Goal: Information Seeking & Learning: Learn about a topic

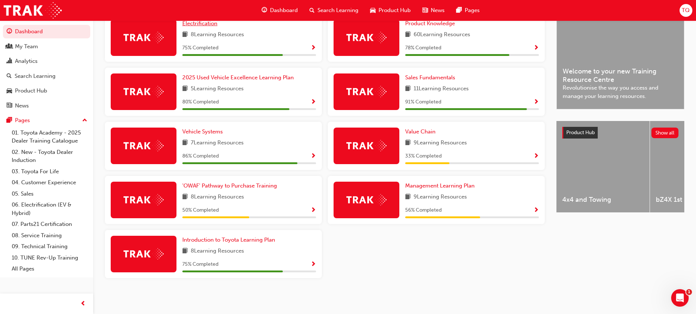
scroll to position [190, 0]
click at [239, 183] on span "'OWAF' Pathway to Purchase Training" at bounding box center [229, 185] width 95 height 7
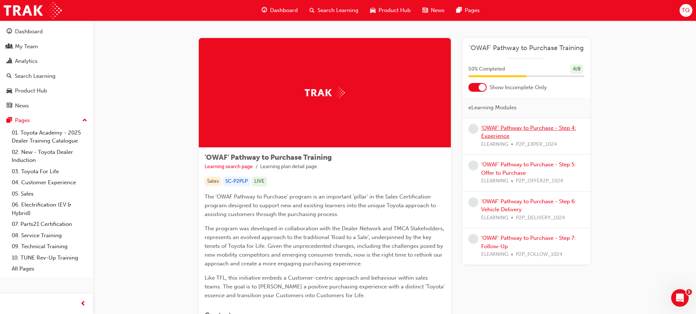
click at [513, 127] on link "'OWAF' Pathway to Purchase - Step 4: Experience" at bounding box center [528, 132] width 95 height 15
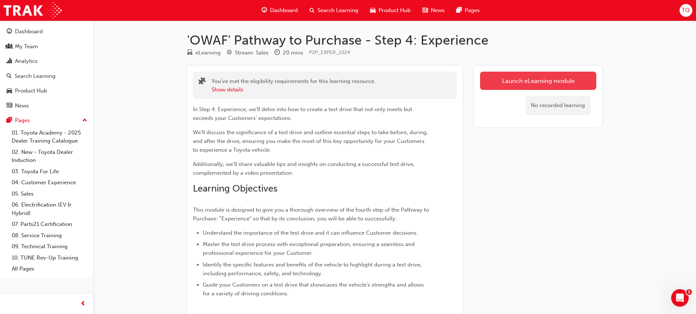
click at [521, 78] on link "Launch eLearning module" at bounding box center [538, 81] width 116 height 18
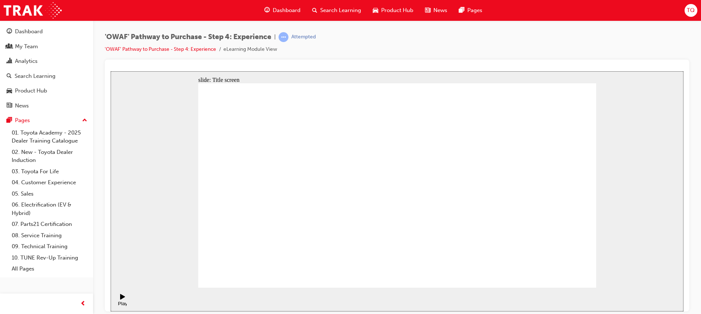
drag, startPoint x: 574, startPoint y: 278, endPoint x: 568, endPoint y: 270, distance: 10.2
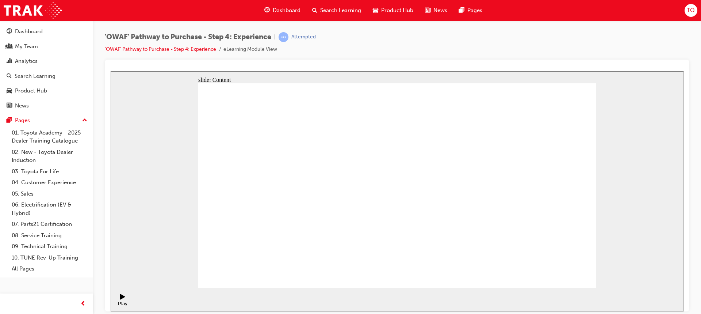
drag, startPoint x: 561, startPoint y: 269, endPoint x: 567, endPoint y: 269, distance: 5.8
